Goal: Information Seeking & Learning: Learn about a topic

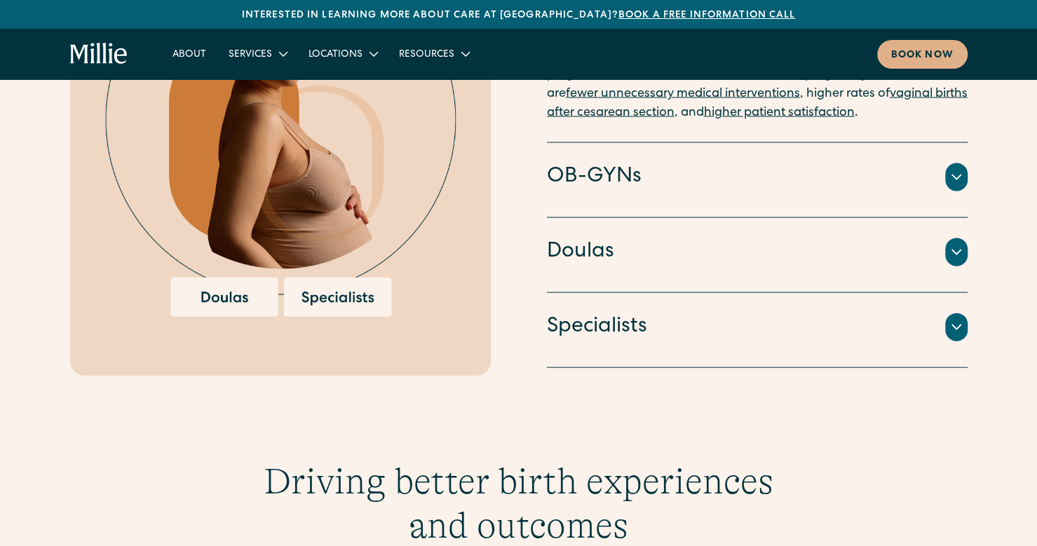
scroll to position [1484, 0]
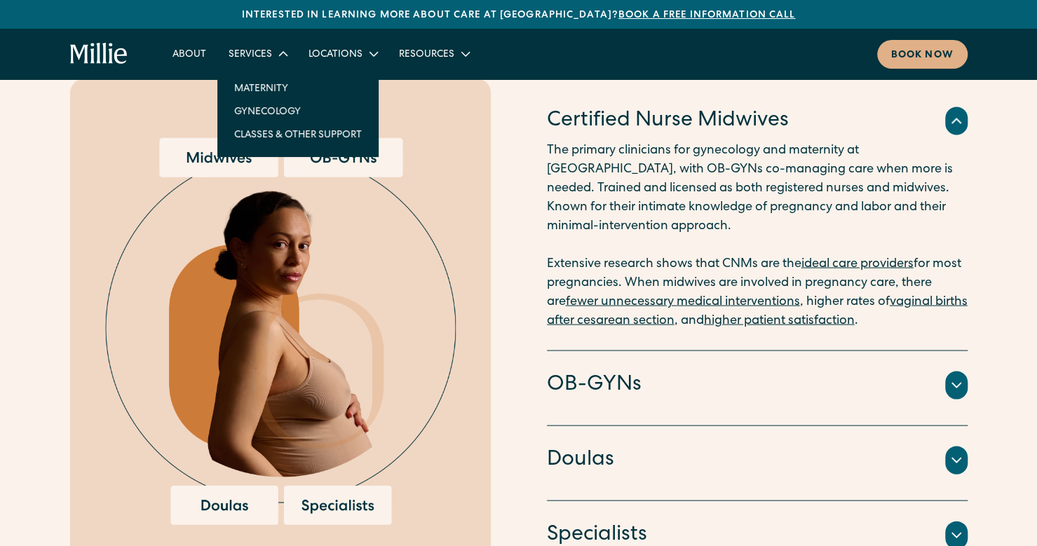
click at [270, 107] on link "Gynecology" at bounding box center [298, 111] width 150 height 23
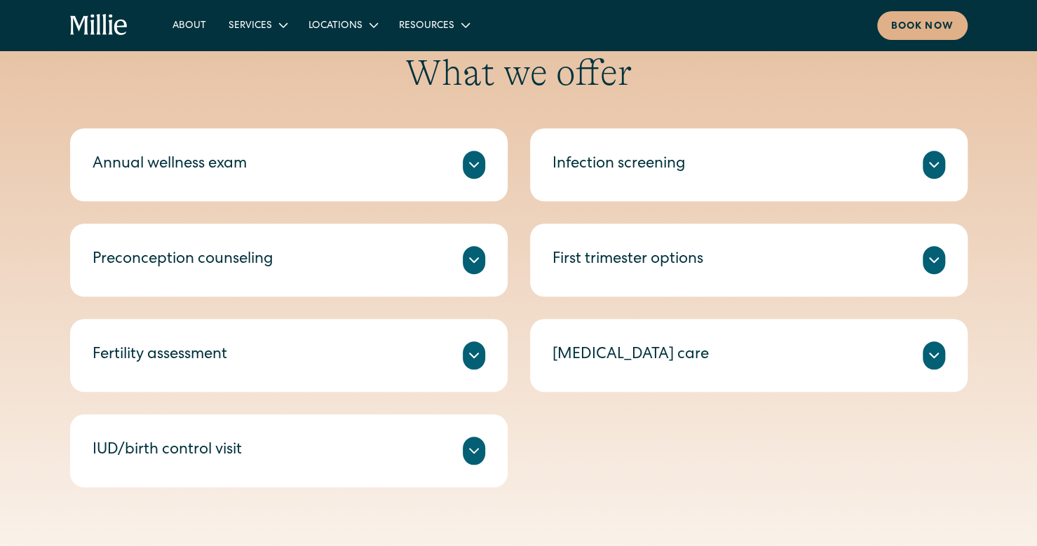
scroll to position [664, 0]
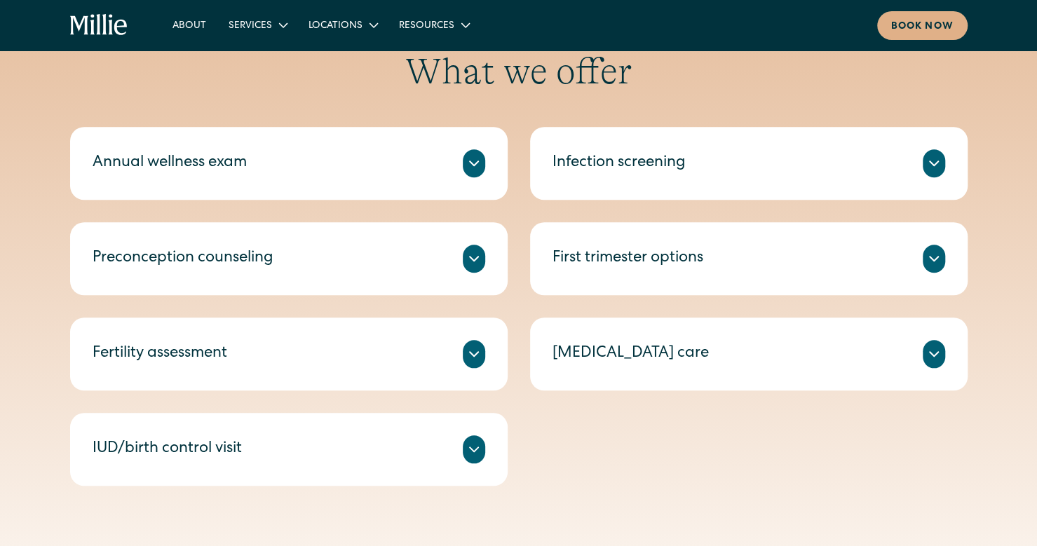
click at [795, 432] on div "Annual wellness exam A check-in on your health, including routine tests and scr…" at bounding box center [519, 306] width 898 height 359
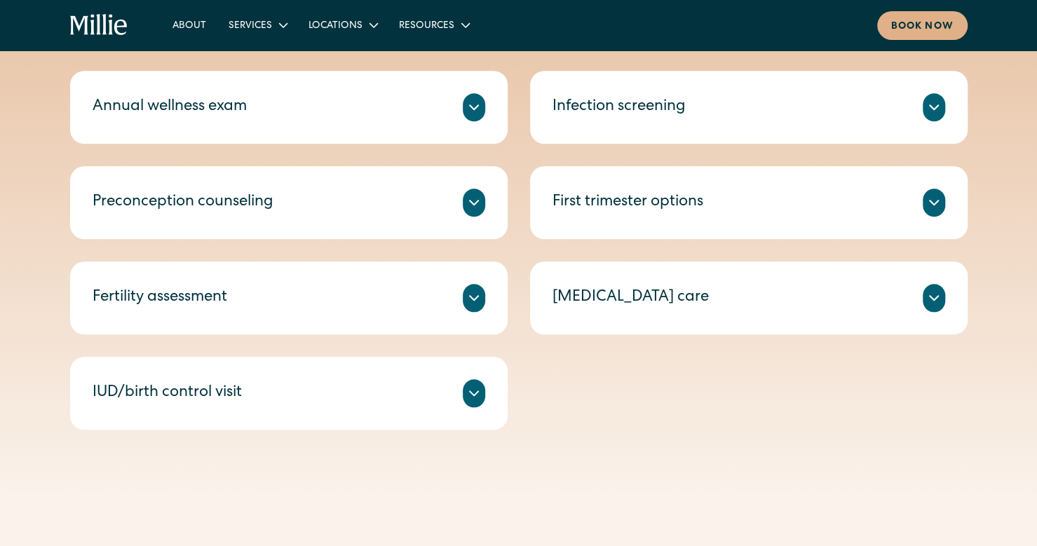
scroll to position [748, 0]
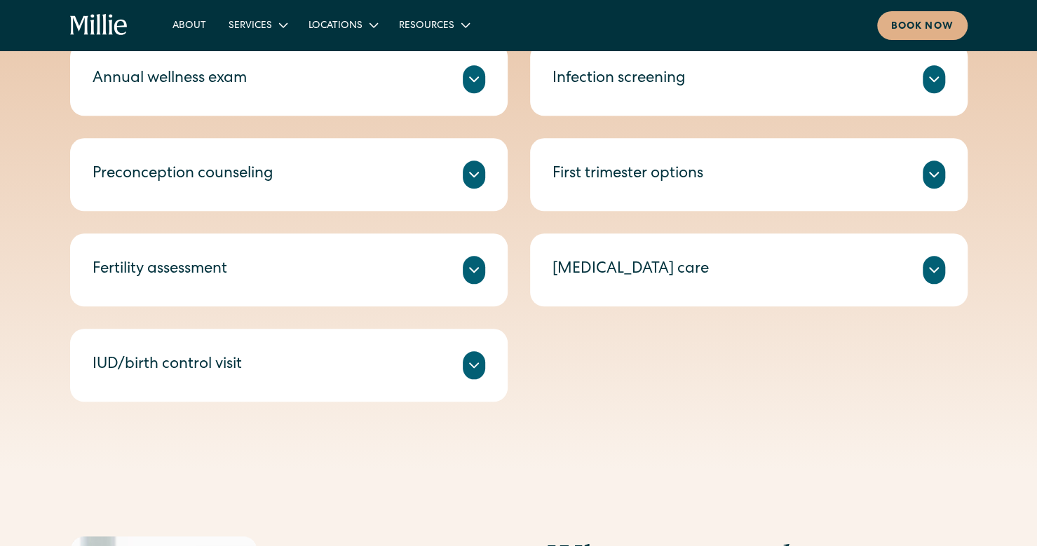
click at [860, 284] on div "We provide immediate and compassionate clinical care for miscarriages, with 24/…" at bounding box center [749, 287] width 393 height 6
click at [936, 270] on icon at bounding box center [934, 270] width 8 height 4
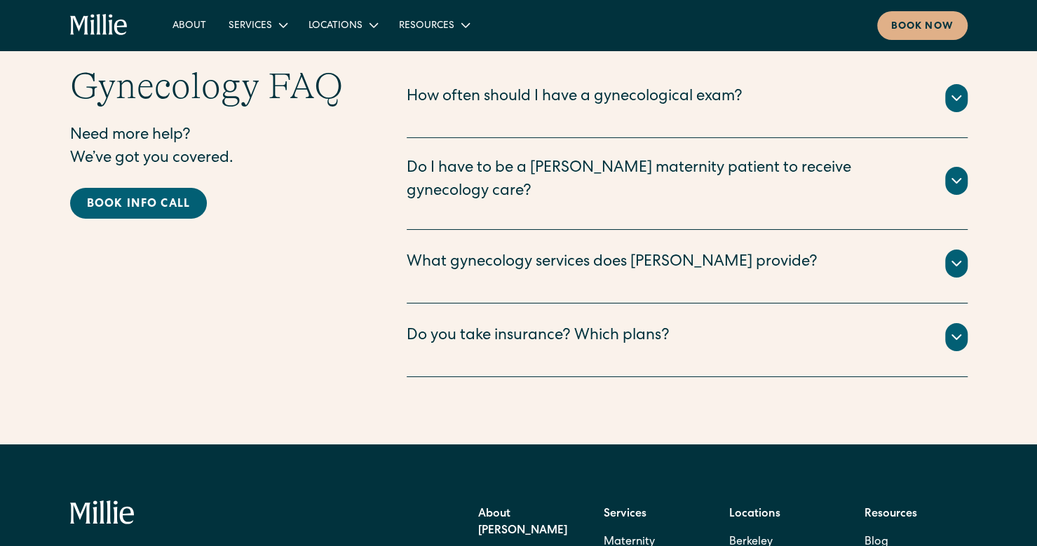
scroll to position [2788, 0]
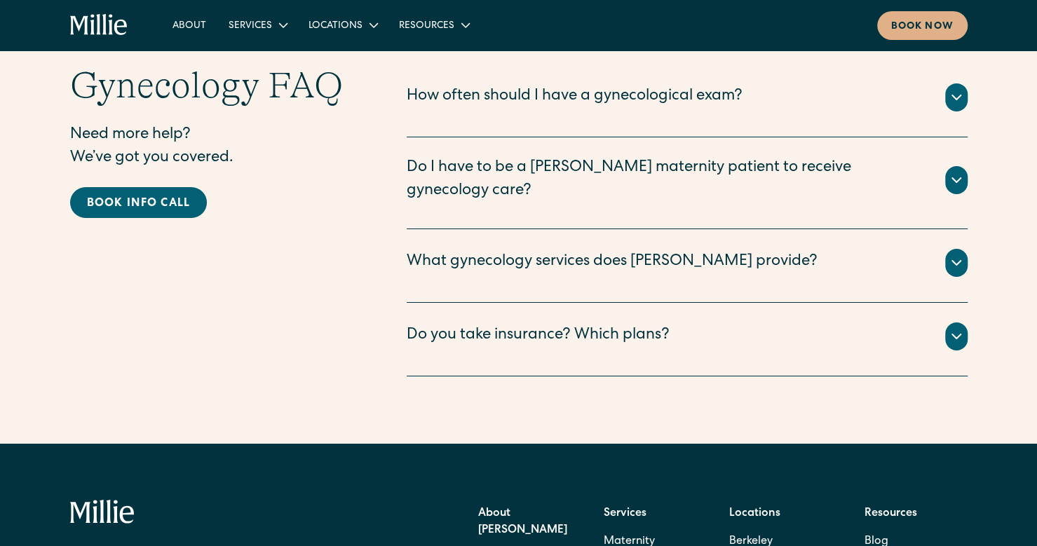
click at [951, 255] on icon at bounding box center [956, 263] width 17 height 17
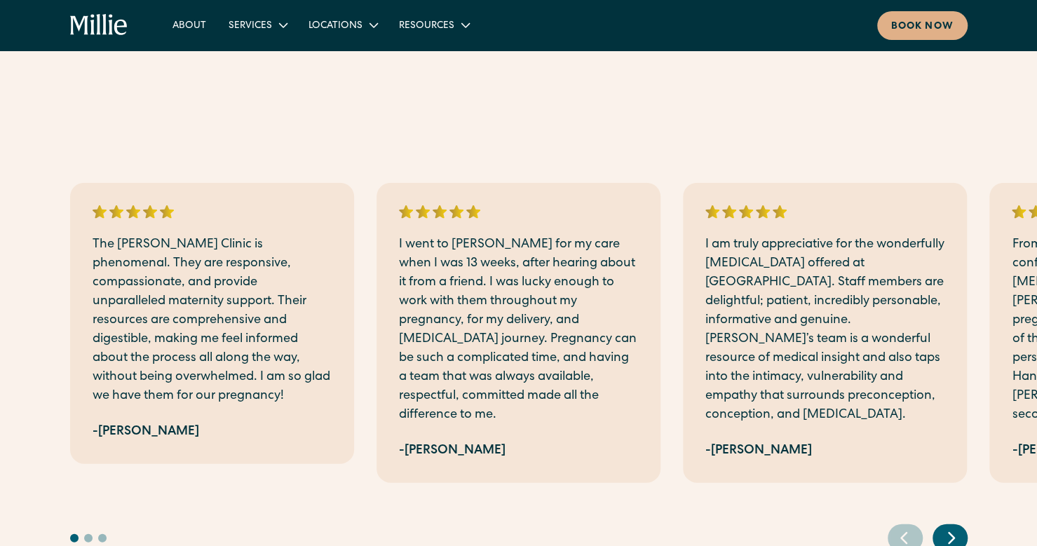
scroll to position [1482, 0]
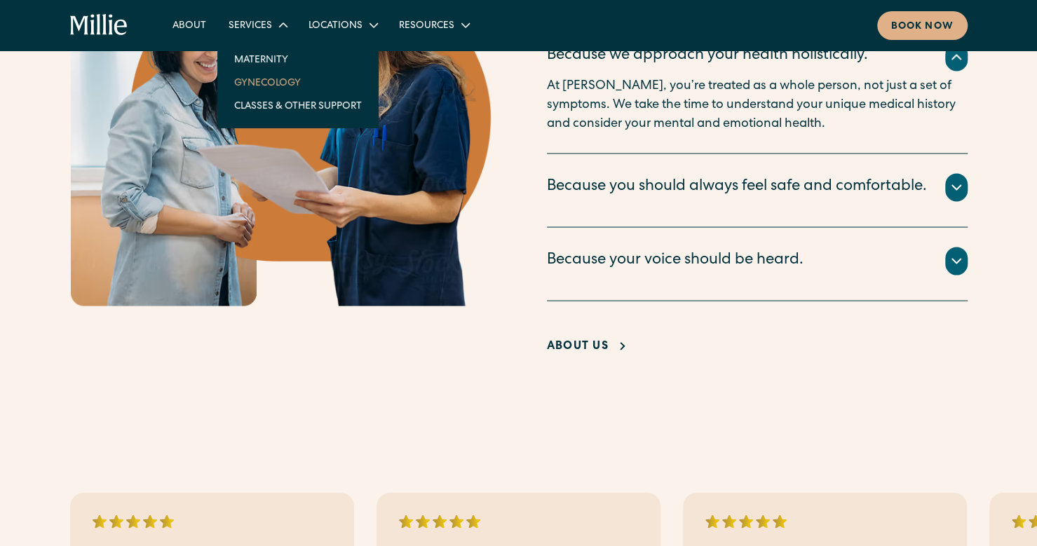
click at [274, 64] on link "Maternity" at bounding box center [298, 59] width 150 height 23
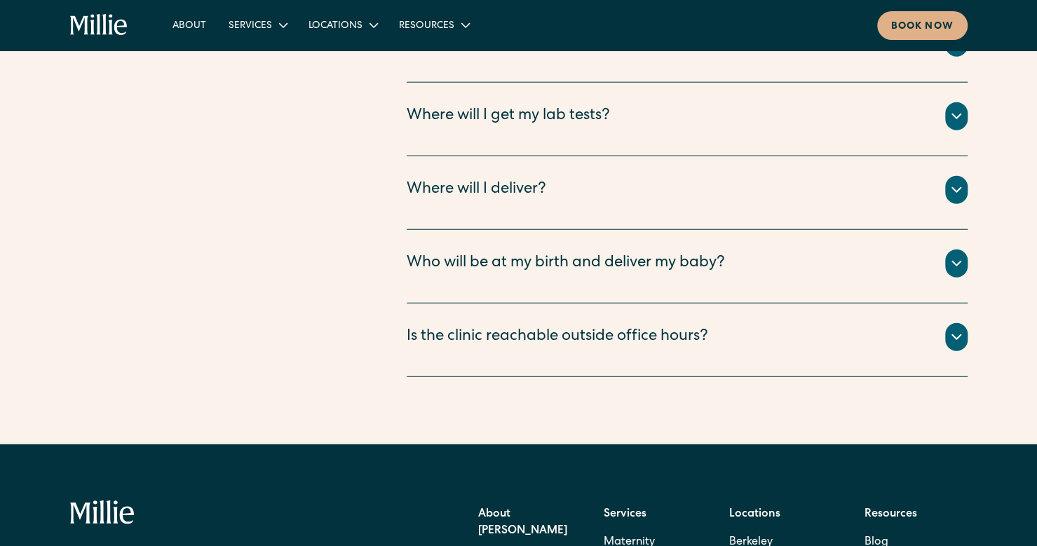
scroll to position [5206, 0]
